Goal: Check status: Check status

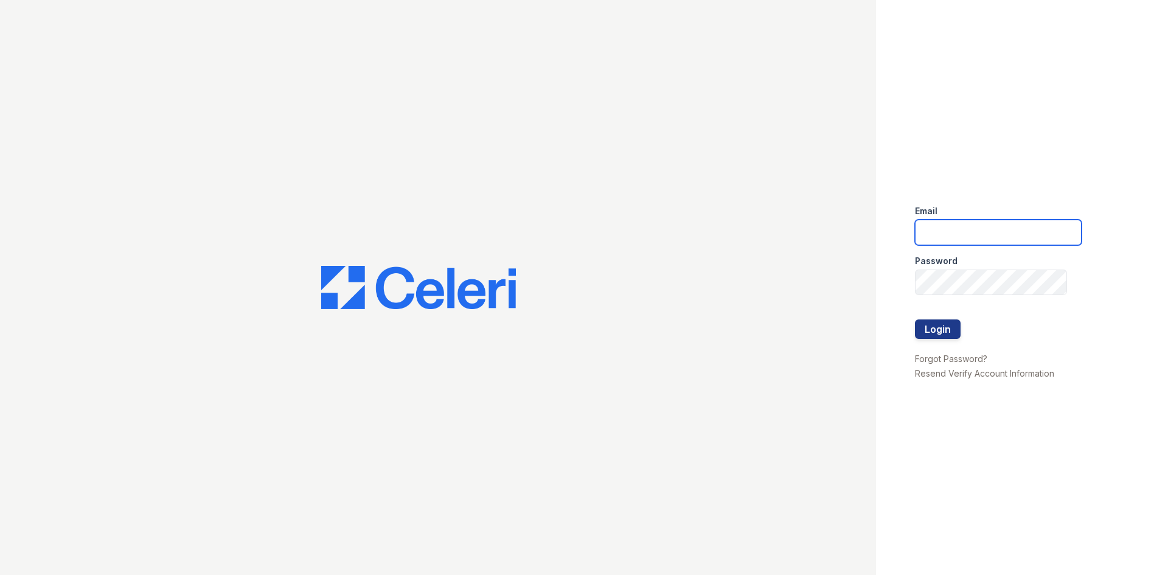
click at [940, 225] on input "email" at bounding box center [998, 233] width 167 height 26
type input "dfriedman@rushmoremgmt.com"
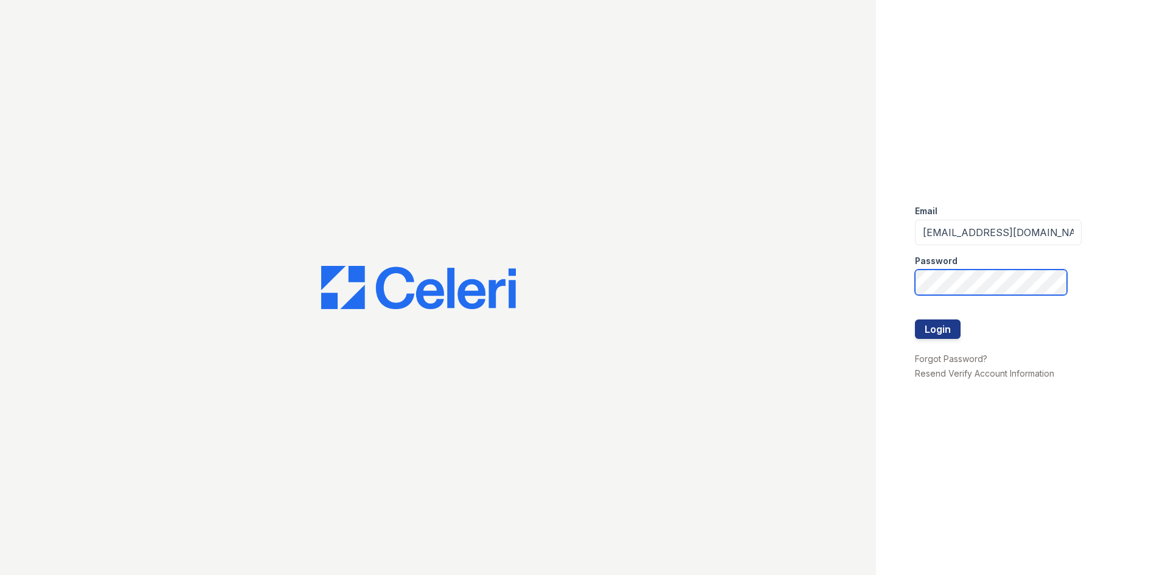
click at [915, 319] on button "Login" at bounding box center [938, 328] width 46 height 19
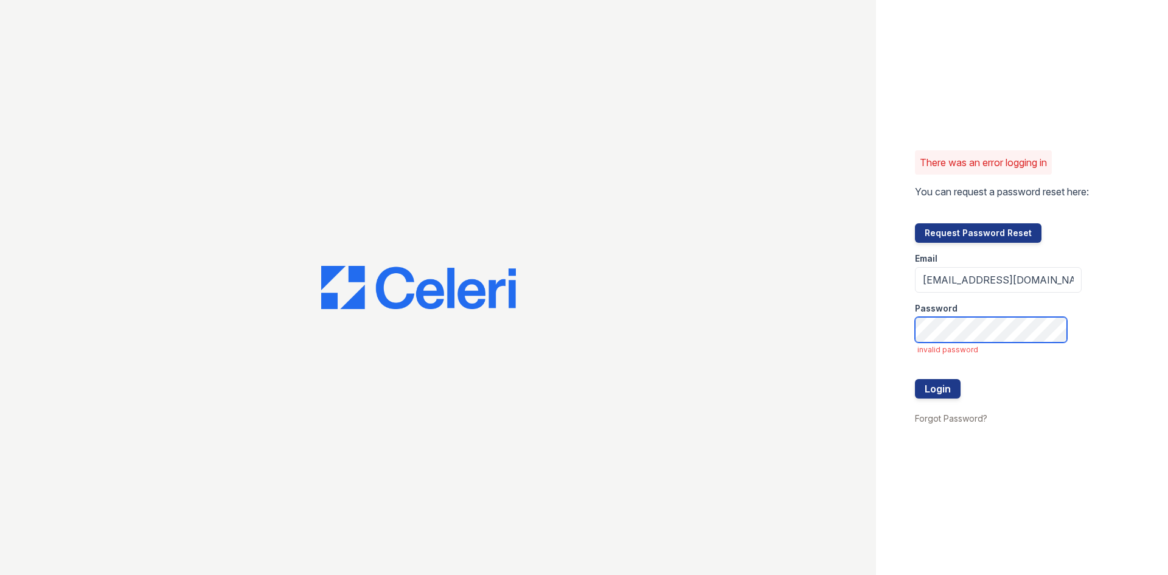
click at [915, 379] on button "Login" at bounding box center [938, 388] width 46 height 19
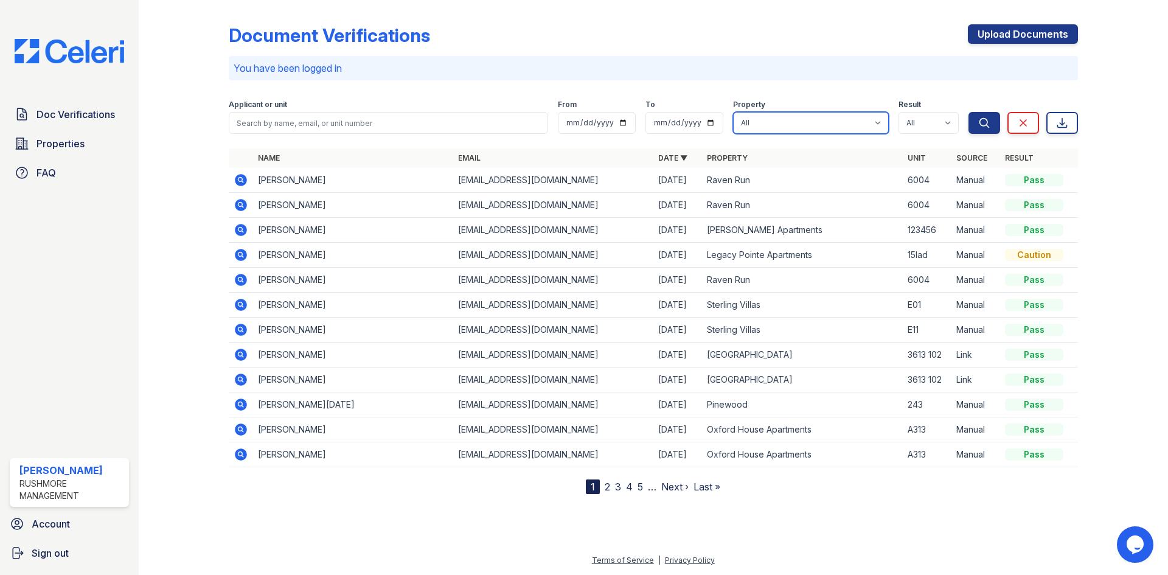
click at [828, 125] on select "[GEOGRAPHIC_DATA] [GEOGRAPHIC_DATA] Homes [PERSON_NAME][GEOGRAPHIC_DATA] [GEOGR…" at bounding box center [811, 123] width 156 height 22
select select "598"
click at [798, 125] on select "[GEOGRAPHIC_DATA] [GEOGRAPHIC_DATA] Homes [PERSON_NAME][GEOGRAPHIC_DATA] [GEOGR…" at bounding box center [811, 123] width 156 height 22
click at [984, 116] on button "Search" at bounding box center [985, 123] width 32 height 22
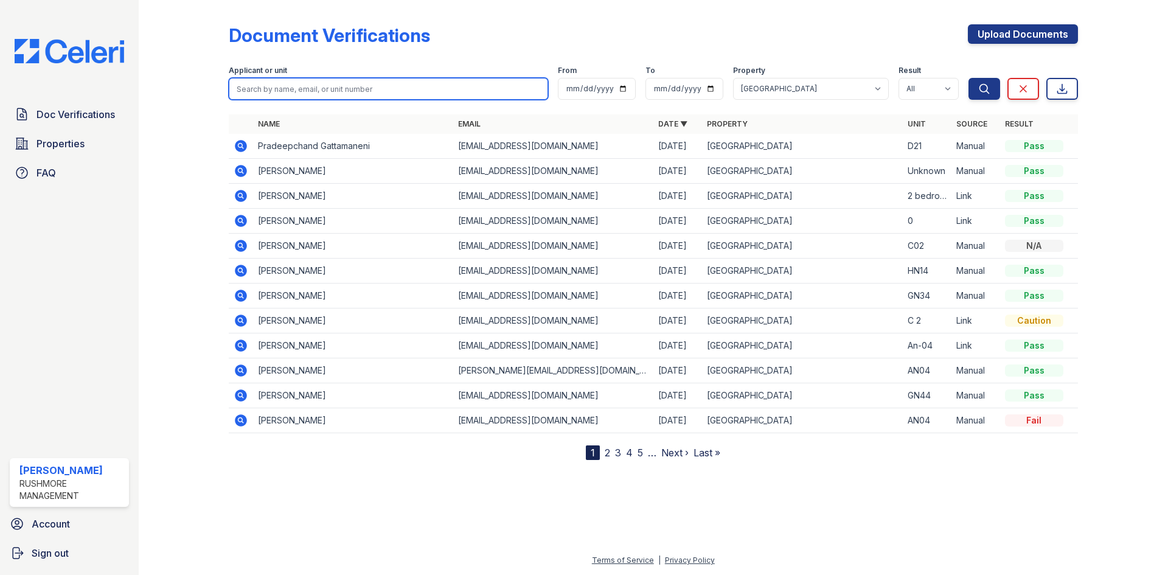
click at [324, 88] on input "search" at bounding box center [388, 89] width 319 height 22
type input "davies"
click at [969, 78] on button "Search" at bounding box center [985, 89] width 32 height 22
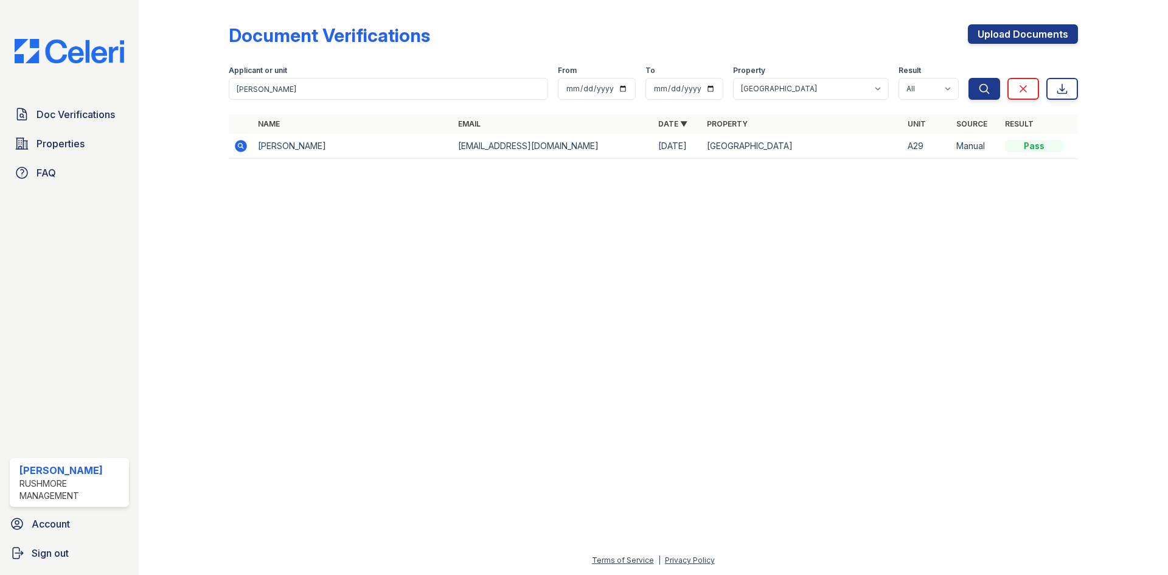
click at [245, 144] on icon at bounding box center [241, 146] width 12 height 12
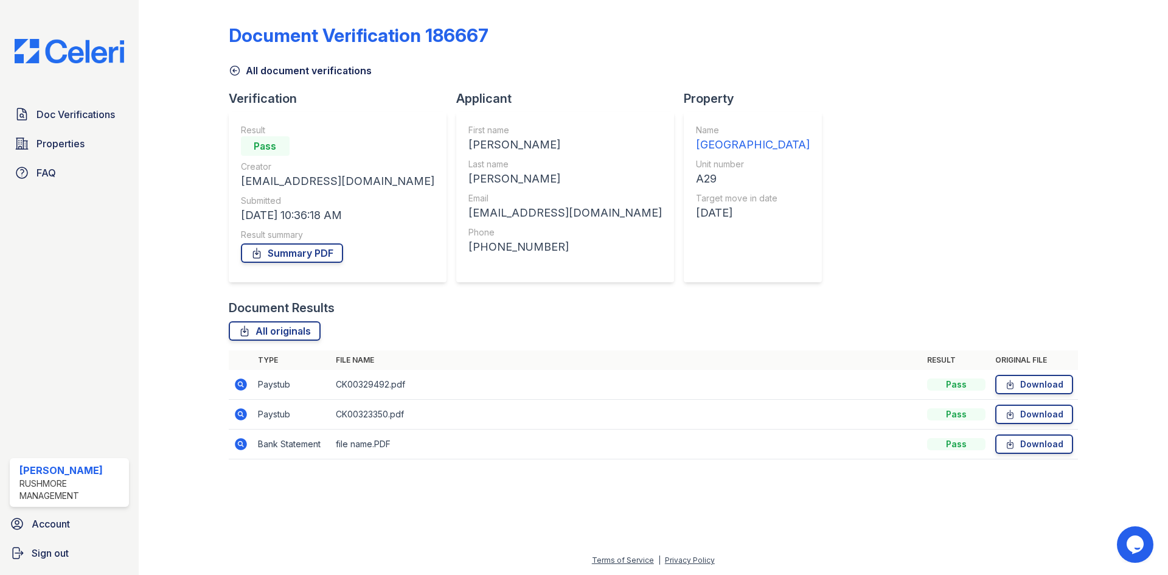
click at [240, 386] on icon at bounding box center [241, 384] width 15 height 15
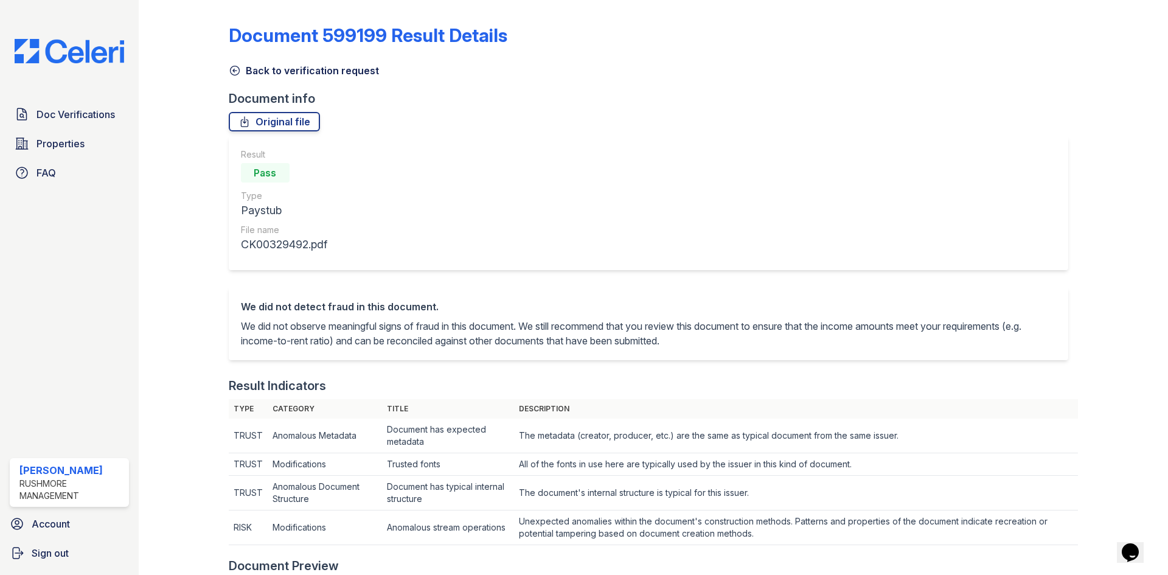
click at [266, 76] on link "Back to verification request" at bounding box center [304, 70] width 150 height 15
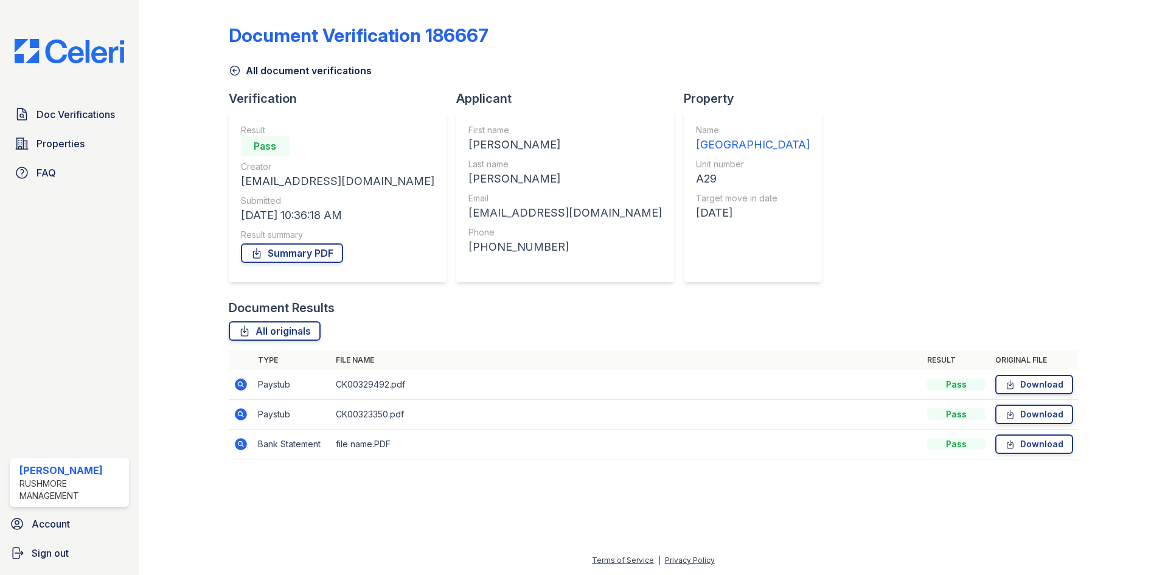
click at [235, 71] on icon at bounding box center [235, 71] width 12 height 12
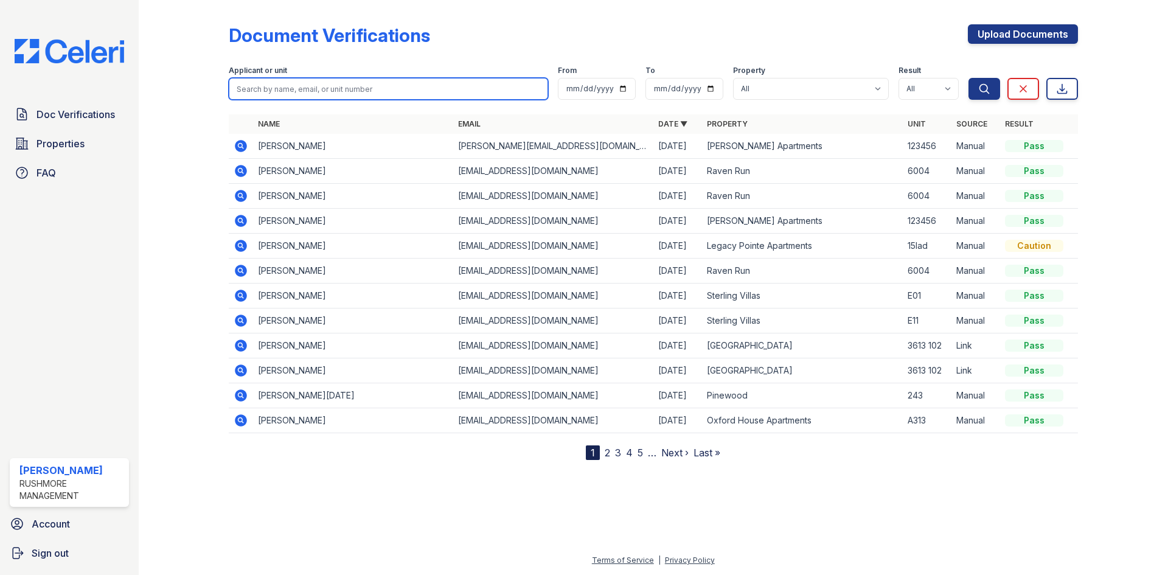
click at [309, 96] on input "search" at bounding box center [388, 89] width 319 height 22
type input "linda\"
click at [969, 78] on button "Search" at bounding box center [985, 89] width 32 height 22
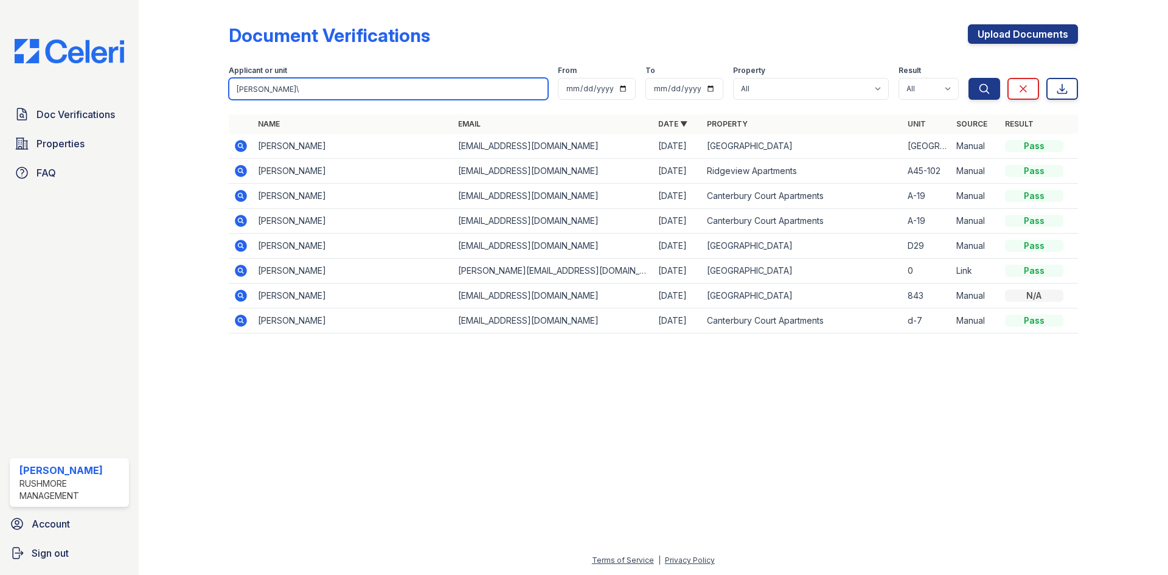
click at [344, 89] on input "linda\" at bounding box center [388, 89] width 319 height 22
type input "linda"
click at [969, 78] on button "Search" at bounding box center [985, 89] width 32 height 22
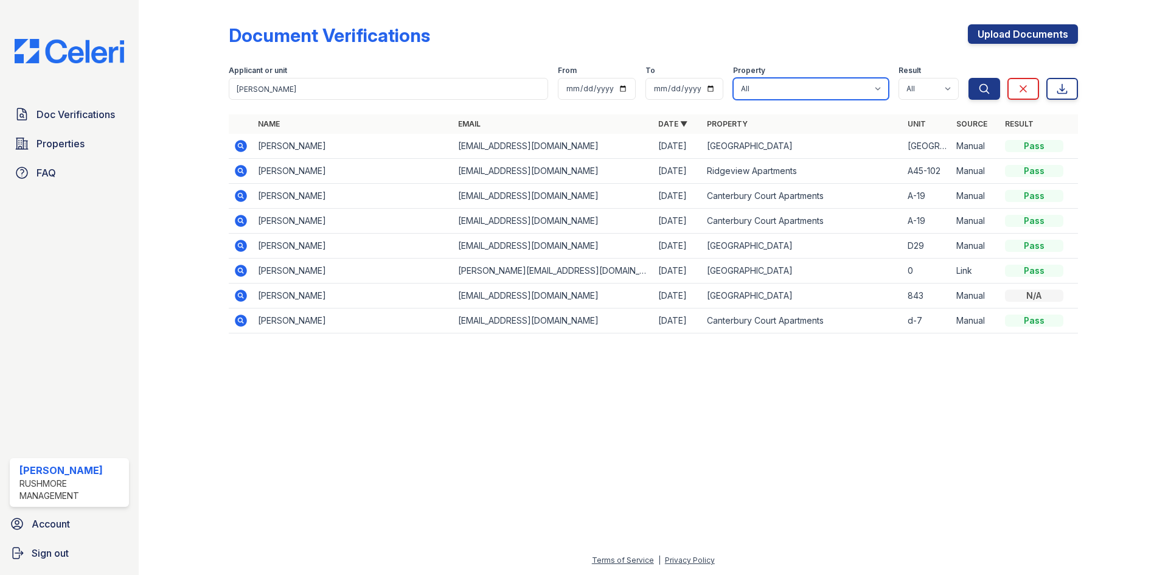
click at [839, 88] on select "All Audubon Creek Audubon Homes Barclay Square Baybrook Village Brookview Apart…" at bounding box center [811, 89] width 156 height 22
select select "598"
click at [792, 85] on select "All Audubon Creek Audubon Homes Barclay Square Baybrook Village Brookview Apart…" at bounding box center [811, 89] width 156 height 22
click at [797, 48] on div "Document Verifications Upload Documents" at bounding box center [654, 40] width 850 height 32
click at [985, 97] on button "Search" at bounding box center [985, 89] width 32 height 22
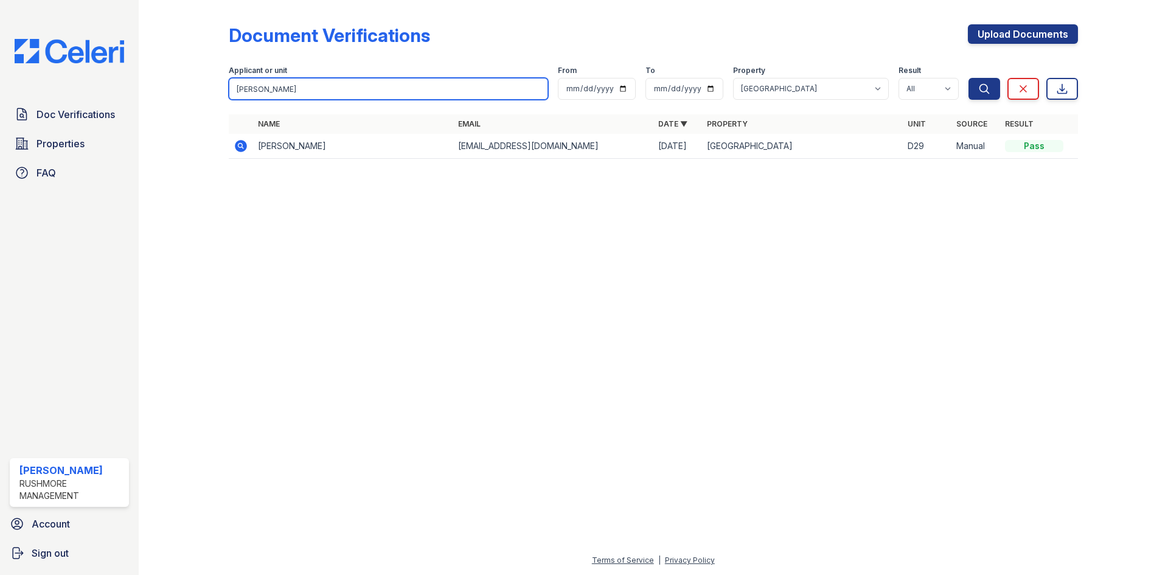
click at [323, 83] on input "linda" at bounding box center [388, 89] width 319 height 22
type input "linda harris"
click at [969, 78] on button "Search" at bounding box center [985, 89] width 32 height 22
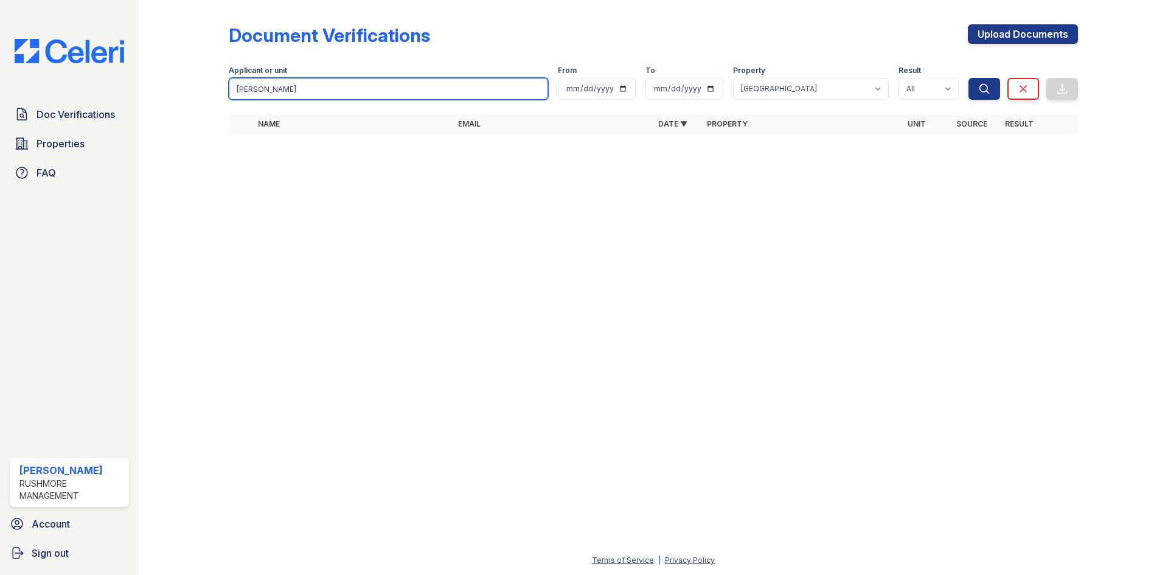
click at [259, 93] on input "linda harris" at bounding box center [388, 89] width 319 height 22
type input "harris"
click at [969, 78] on button "Search" at bounding box center [985, 89] width 32 height 22
